Goal: Task Accomplishment & Management: Manage account settings

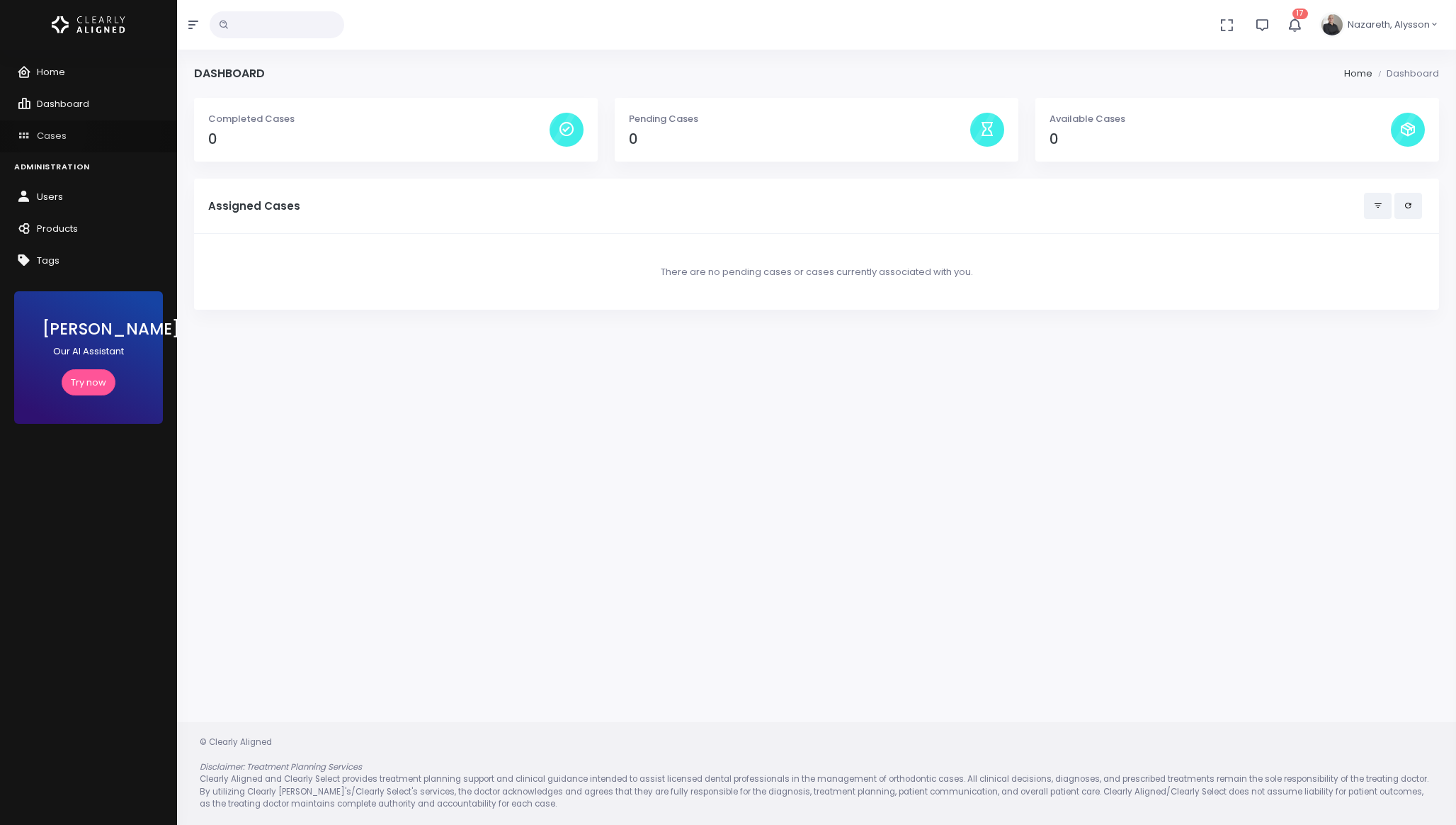
click at [50, 131] on span "Cases" at bounding box center [52, 135] width 30 height 13
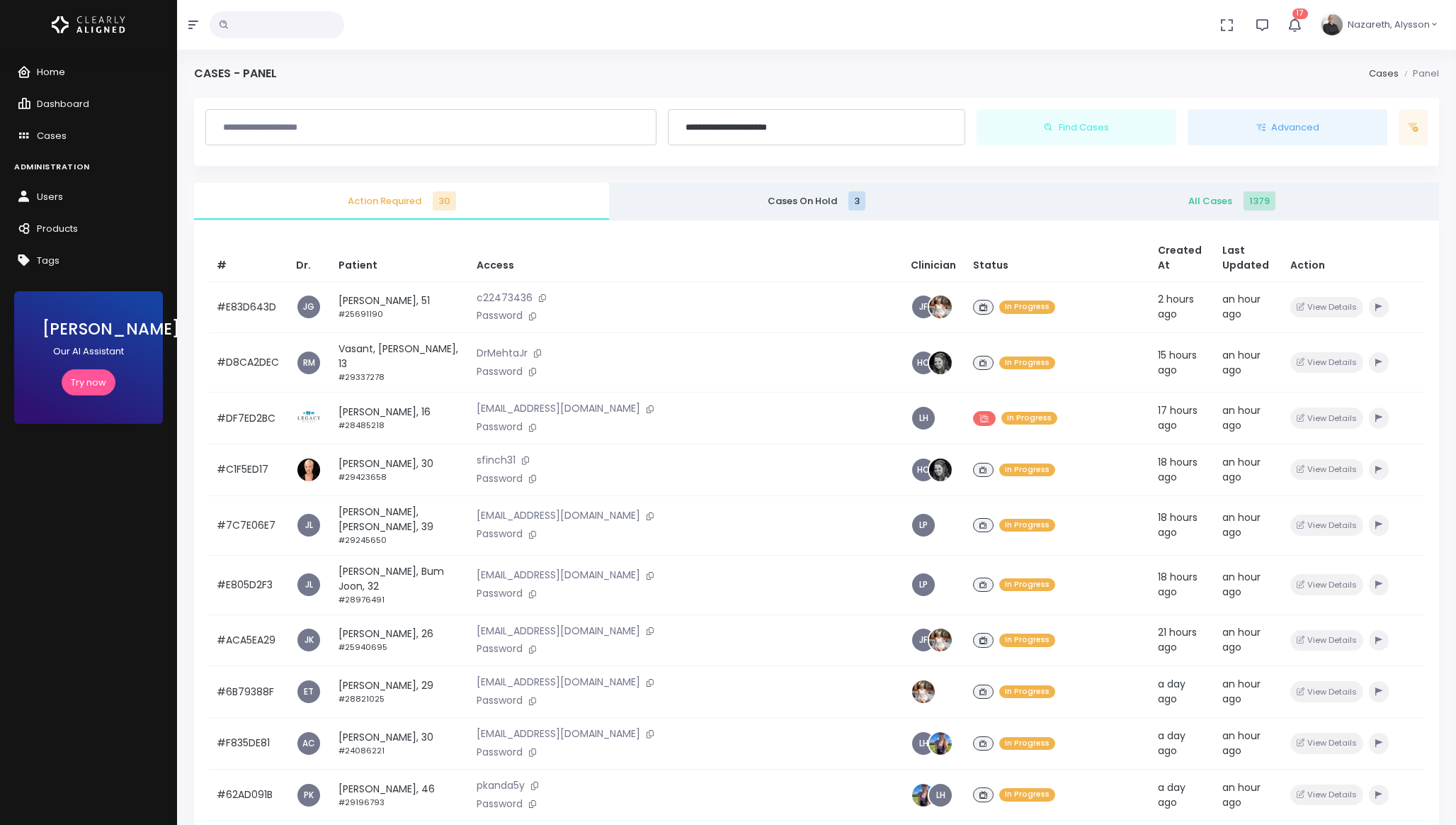
click at [45, 76] on span "Home" at bounding box center [51, 71] width 28 height 13
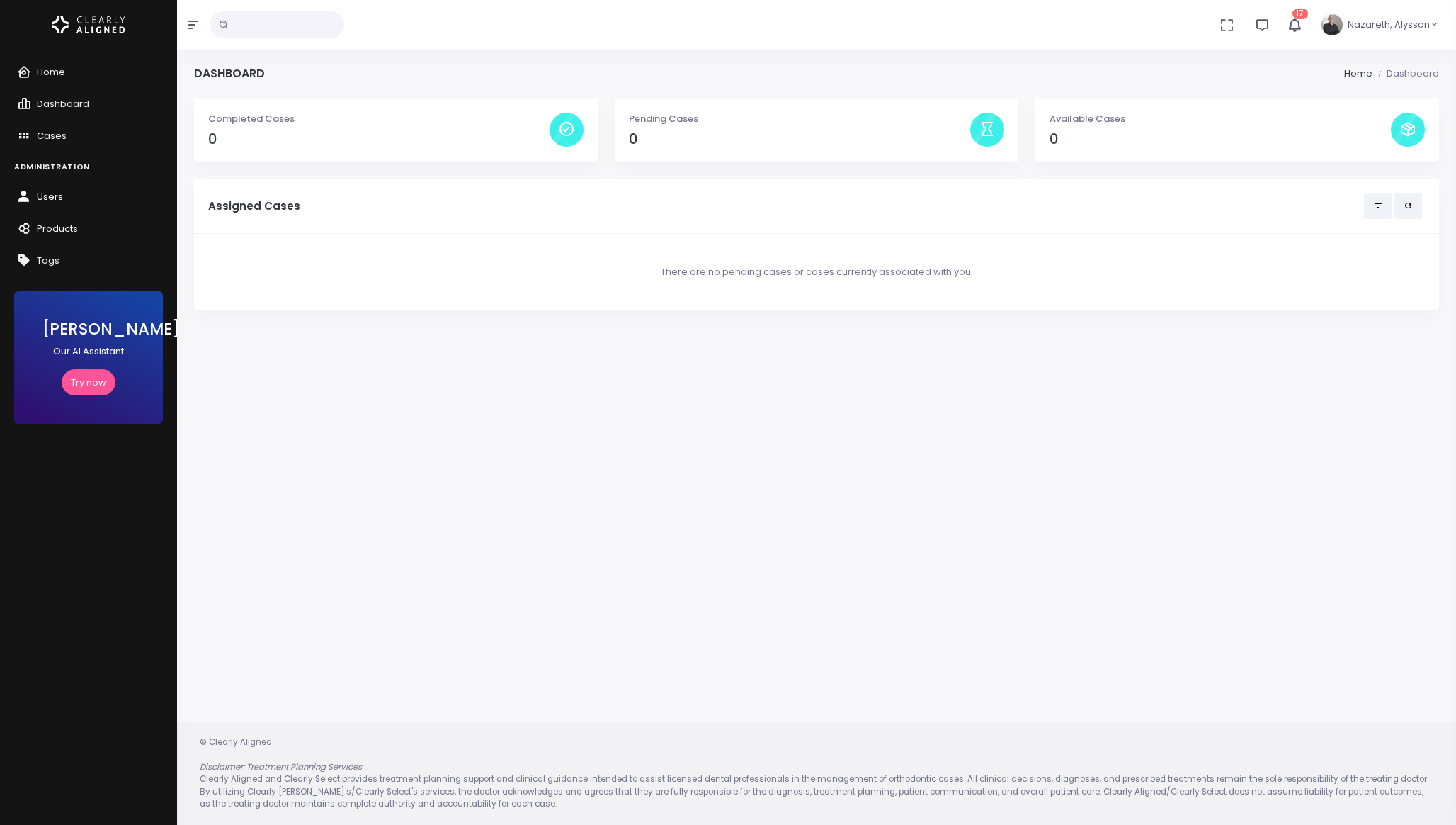
click at [62, 198] on span "Users" at bounding box center [49, 196] width 26 height 13
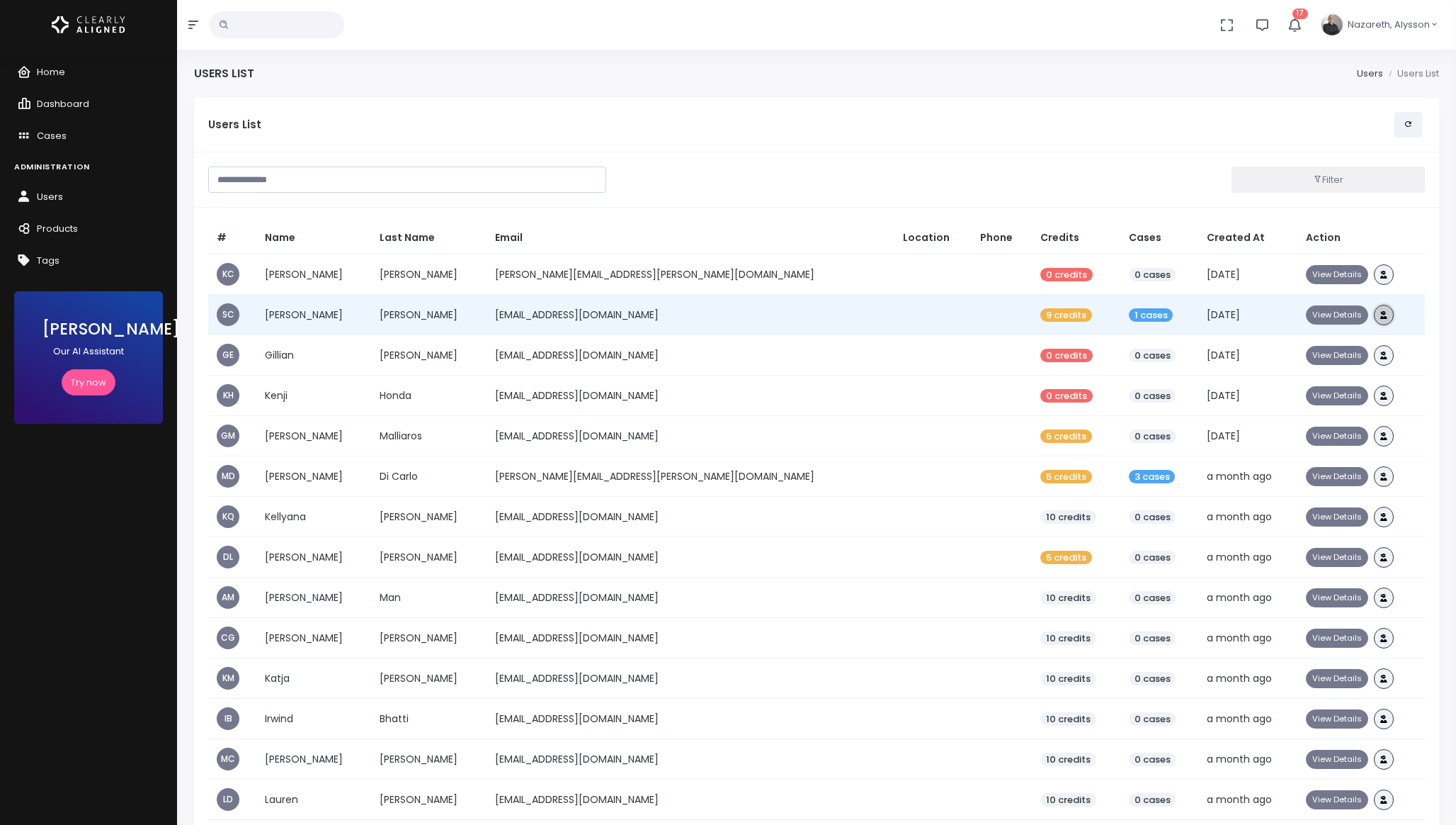
click at [1374, 312] on button "button" at bounding box center [1383, 315] width 20 height 20
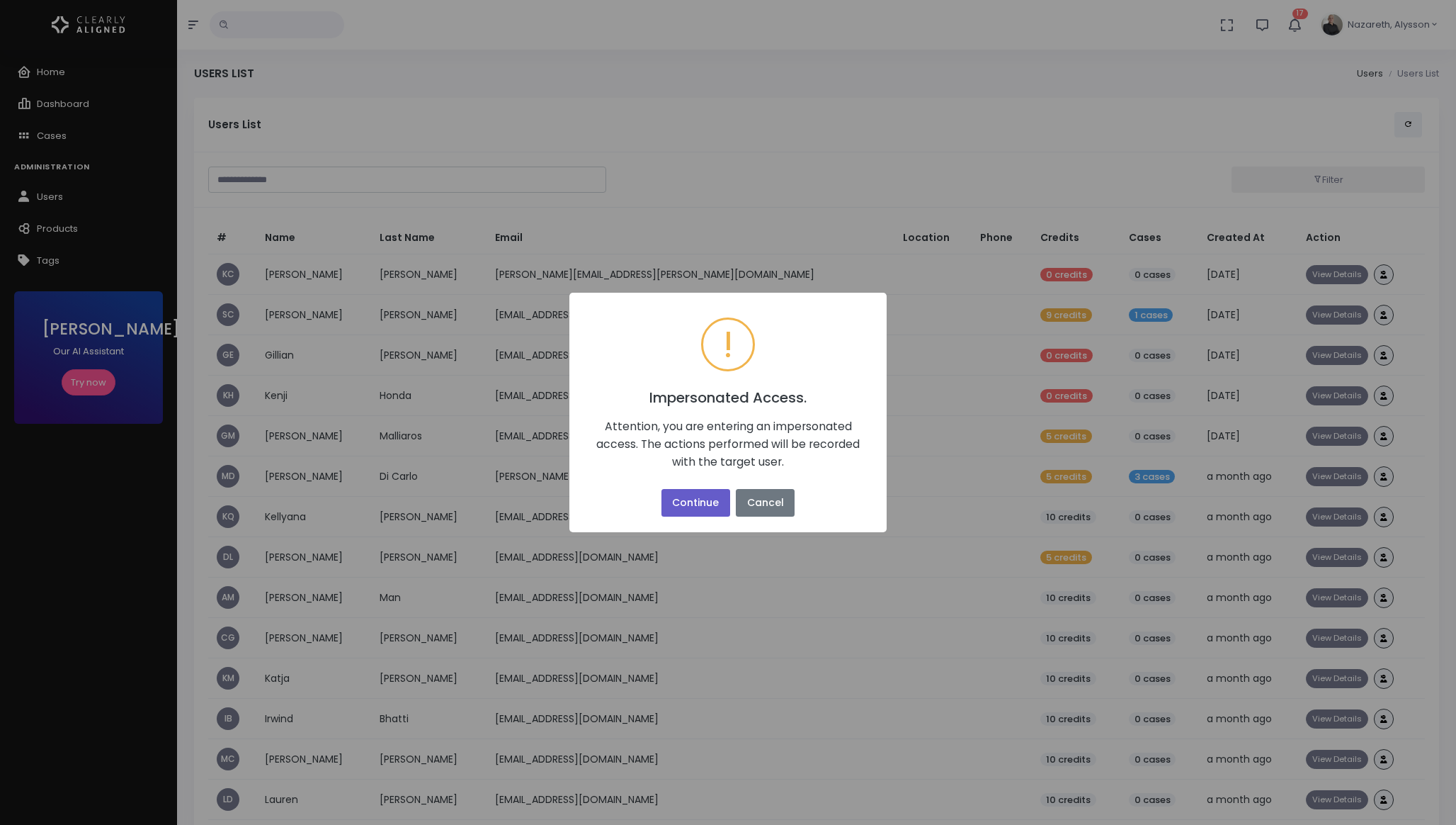
click at [688, 512] on button "Continue" at bounding box center [696, 503] width 69 height 27
